Goal: Task Accomplishment & Management: Use online tool/utility

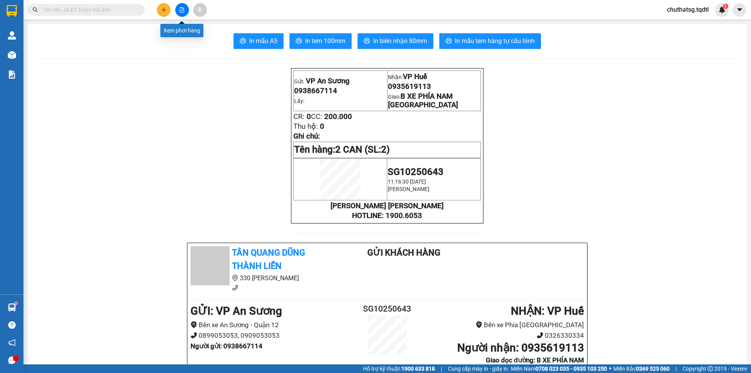
click at [182, 7] on icon "file-add" at bounding box center [182, 9] width 4 height 5
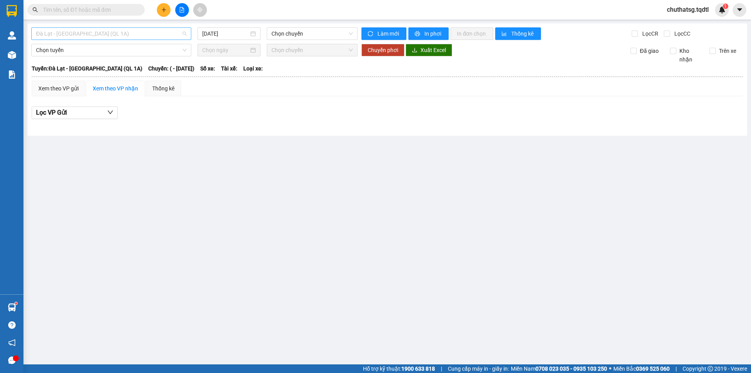
click at [153, 33] on span "Đà Lạt - [GEOGRAPHIC_DATA] (QL 1A)" at bounding box center [111, 34] width 151 height 12
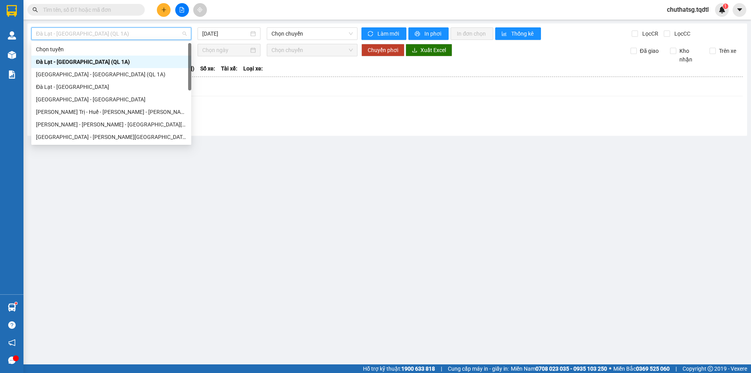
type input "Q"
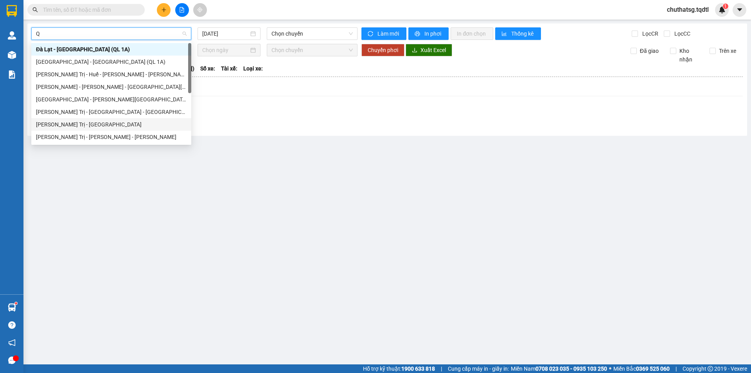
click at [112, 127] on div "[PERSON_NAME] Trị - [GEOGRAPHIC_DATA]" at bounding box center [111, 124] width 151 height 9
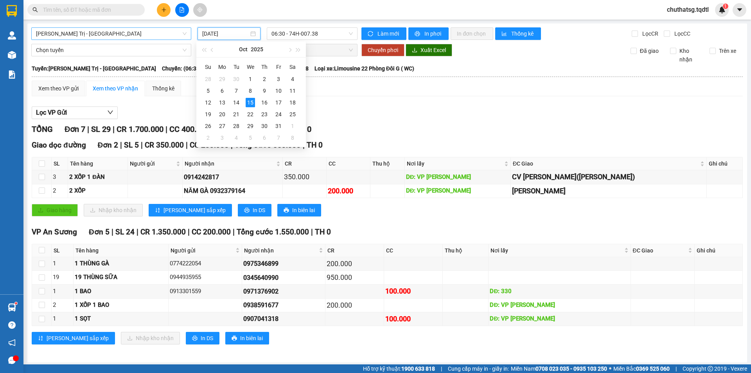
click at [226, 31] on input "[DATE]" at bounding box center [225, 33] width 47 height 9
click at [237, 97] on td "14" at bounding box center [236, 103] width 14 height 12
type input "[DATE]"
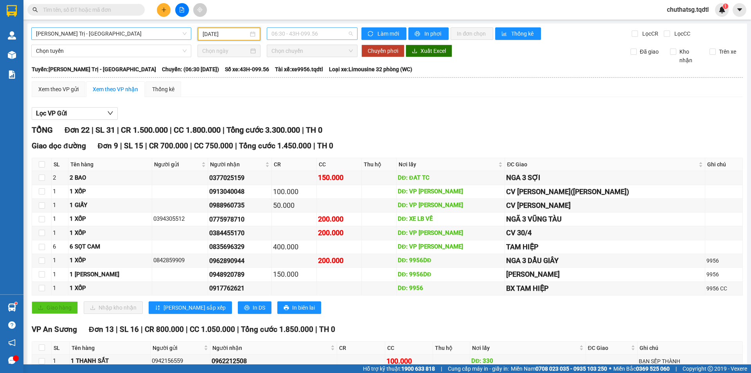
click at [307, 30] on span "06:30 - 43H-099.56" at bounding box center [312, 34] width 81 height 12
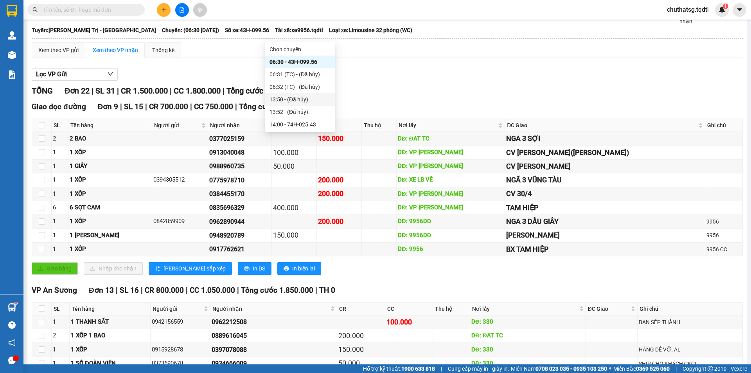
scroll to position [78, 0]
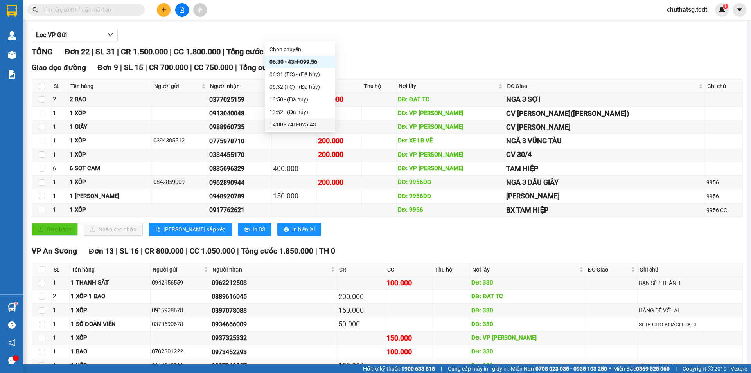
click at [306, 127] on div "14:00 - 74H-025.43" at bounding box center [300, 124] width 61 height 9
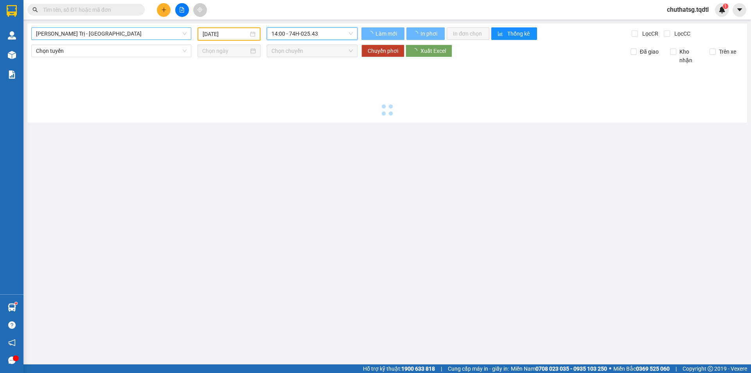
scroll to position [0, 0]
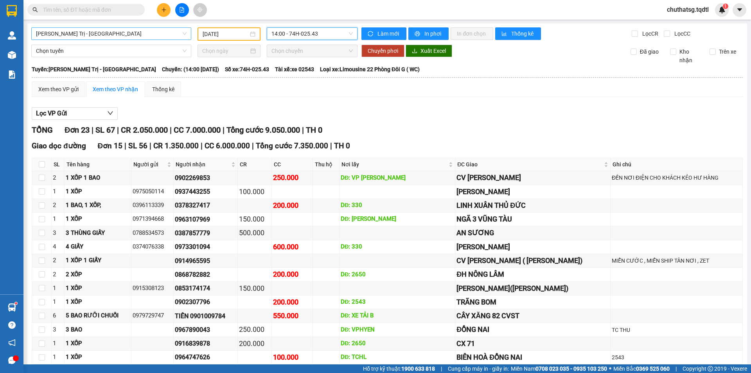
click at [286, 29] on span "14:00 - 74H-025.43" at bounding box center [312, 34] width 81 height 12
click at [157, 34] on span "[PERSON_NAME] Trị - [GEOGRAPHIC_DATA]" at bounding box center [111, 34] width 151 height 12
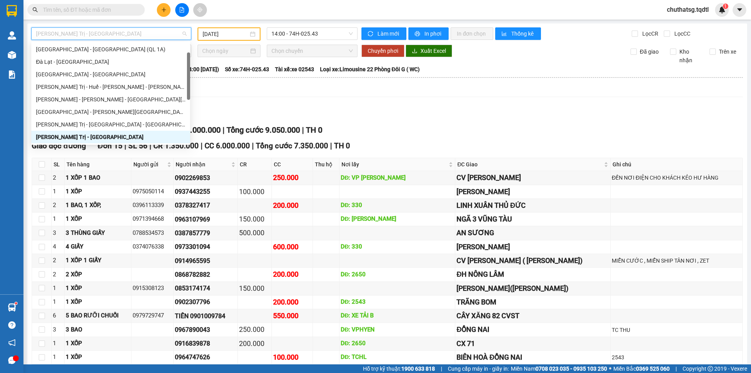
type input "B"
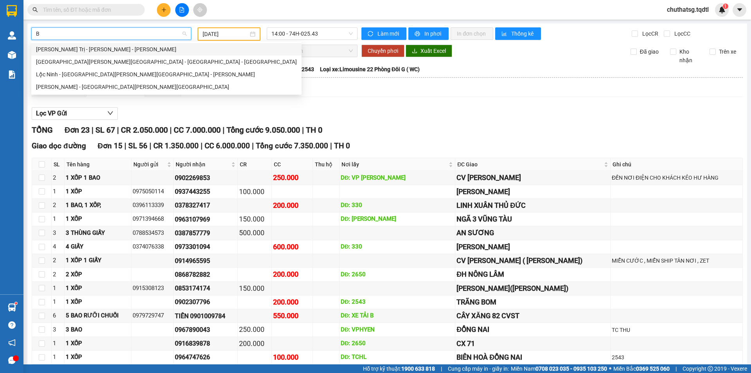
scroll to position [0, 0]
click at [52, 86] on div "[PERSON_NAME] - [GEOGRAPHIC_DATA][PERSON_NAME][GEOGRAPHIC_DATA]" at bounding box center [166, 87] width 261 height 9
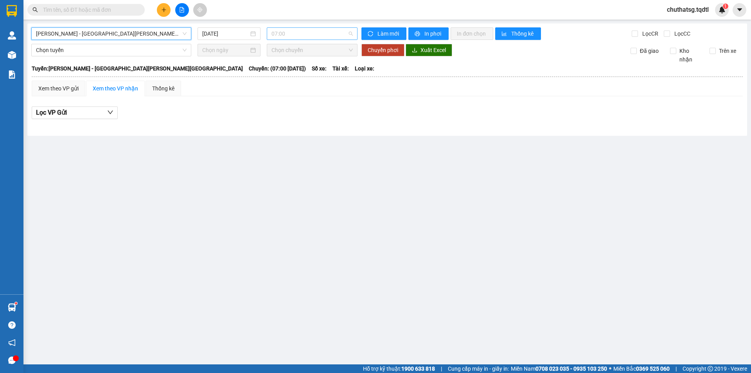
drag, startPoint x: 303, startPoint y: 30, endPoint x: 303, endPoint y: 35, distance: 5.1
click at [303, 34] on span "07:00" at bounding box center [312, 34] width 81 height 12
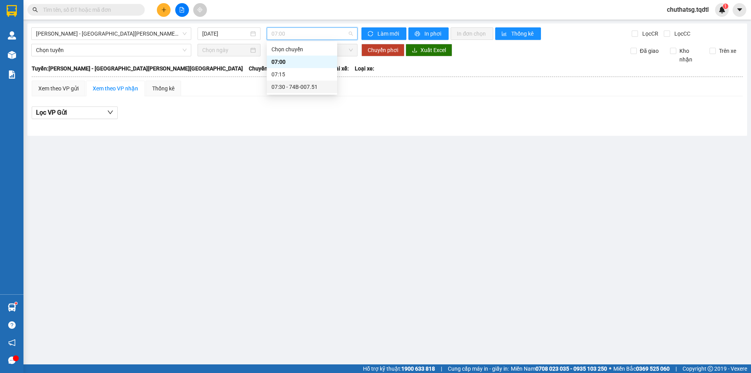
click at [304, 83] on div "07:30 - 74B-007.51" at bounding box center [302, 87] width 61 height 9
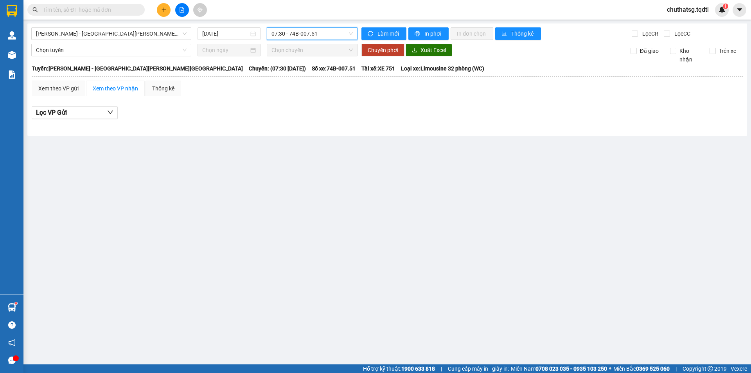
click at [297, 40] on div "[PERSON_NAME] - [GEOGRAPHIC_DATA][PERSON_NAME][GEOGRAPHIC_DATA] [DATE] 07:30 07…" at bounding box center [387, 79] width 720 height 112
click at [201, 29] on div "[DATE]" at bounding box center [229, 33] width 63 height 13
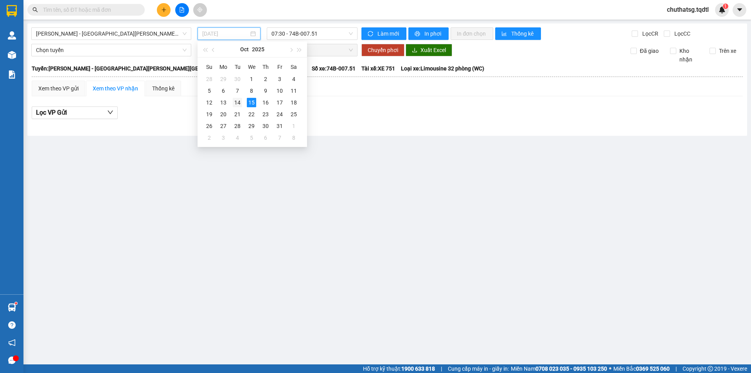
click at [240, 104] on div "14" at bounding box center [237, 102] width 9 height 9
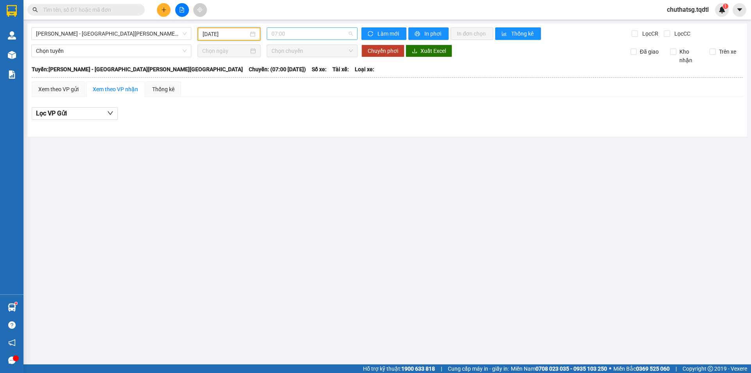
click at [330, 32] on span "07:00" at bounding box center [312, 34] width 81 height 12
click at [152, 149] on main "[PERSON_NAME] - [GEOGRAPHIC_DATA][PERSON_NAME][GEOGRAPHIC_DATA] [DATE] 07:00 [P…" at bounding box center [375, 182] width 751 height 364
click at [213, 32] on input "[DATE]" at bounding box center [226, 34] width 46 height 9
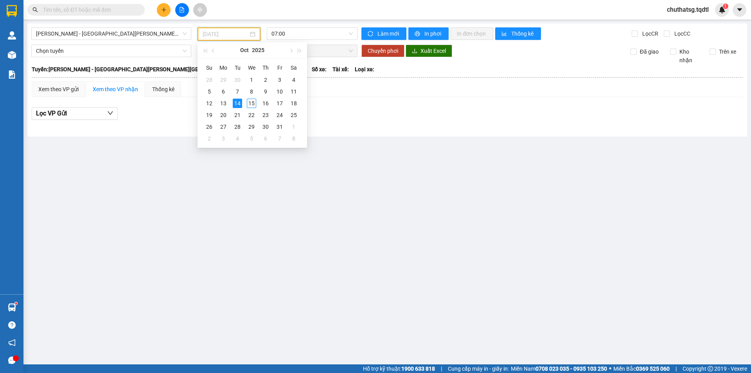
type input "[DATE]"
click at [234, 101] on div "14" at bounding box center [237, 103] width 9 height 9
